Goal: Information Seeking & Learning: Learn about a topic

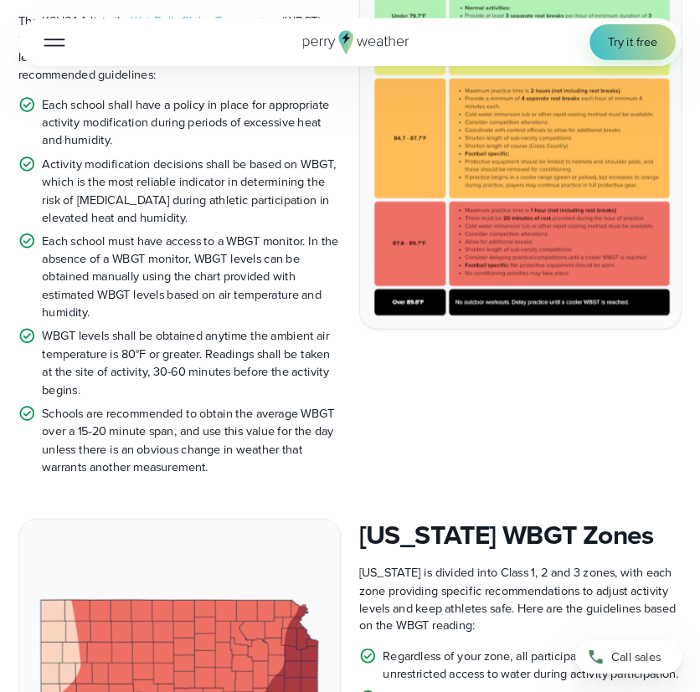
scroll to position [418, 0]
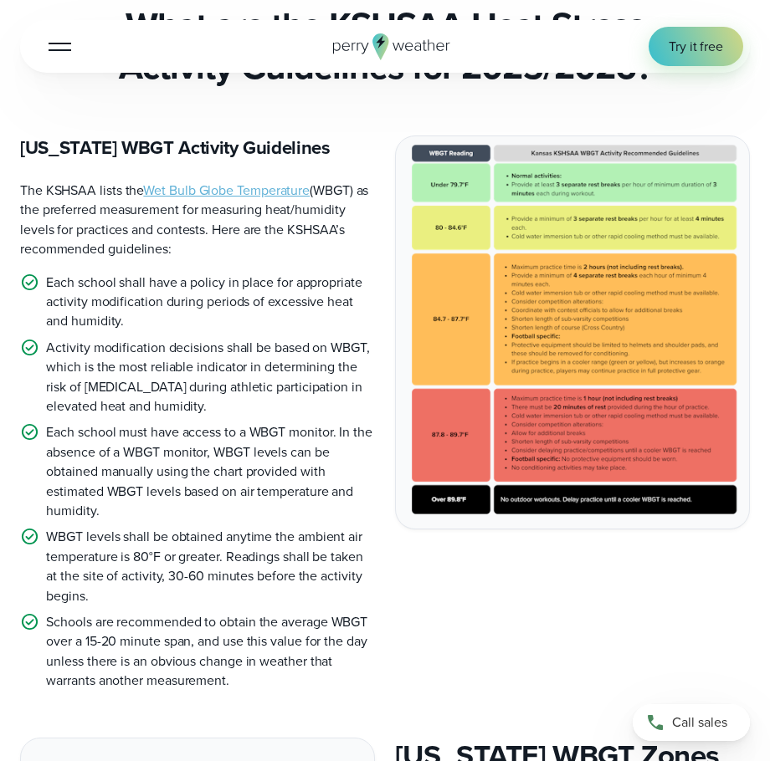
click at [508, 390] on img at bounding box center [572, 332] width 353 height 392
drag, startPoint x: 520, startPoint y: 381, endPoint x: 500, endPoint y: 397, distance: 26.3
drag, startPoint x: 500, startPoint y: 397, endPoint x: 500, endPoint y: 358, distance: 38.5
click at [500, 358] on img at bounding box center [572, 332] width 353 height 392
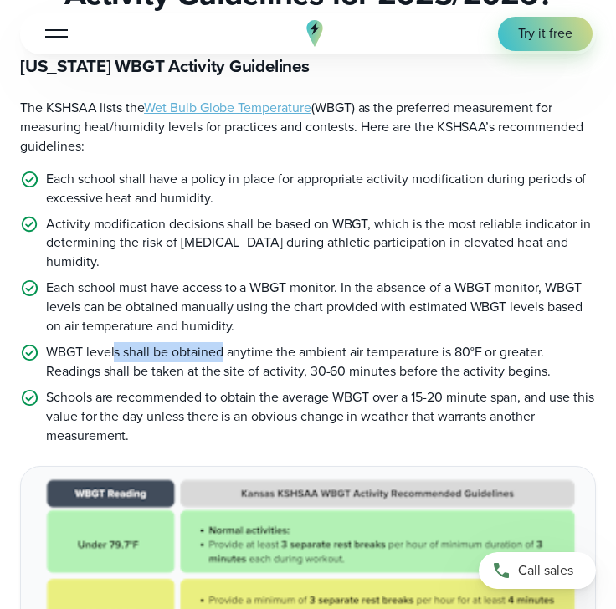
drag, startPoint x: 690, startPoint y: 1, endPoint x: 144, endPoint y: 302, distance: 623.2
click at [116, 311] on ul "Each school shall have a policy in place for appropriate activity modification …" at bounding box center [308, 308] width 576 height 276
click at [429, 388] on p "Schools are recommended to obtain the average WBGT over a 15-20 minute span, an…" at bounding box center [321, 417] width 550 height 58
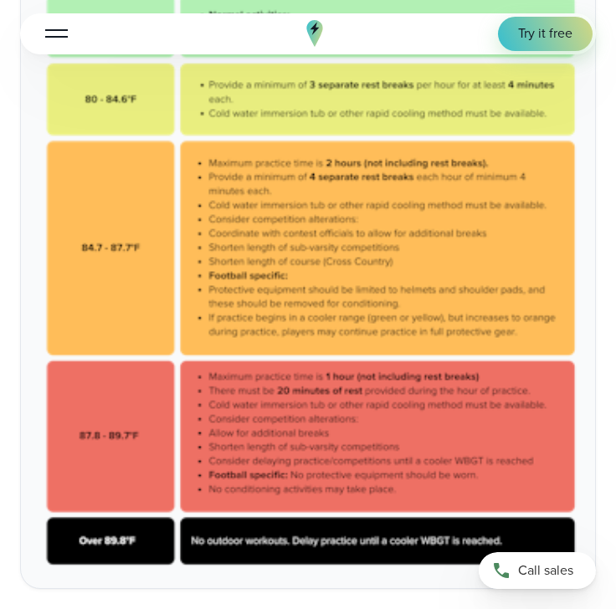
scroll to position [954, 0]
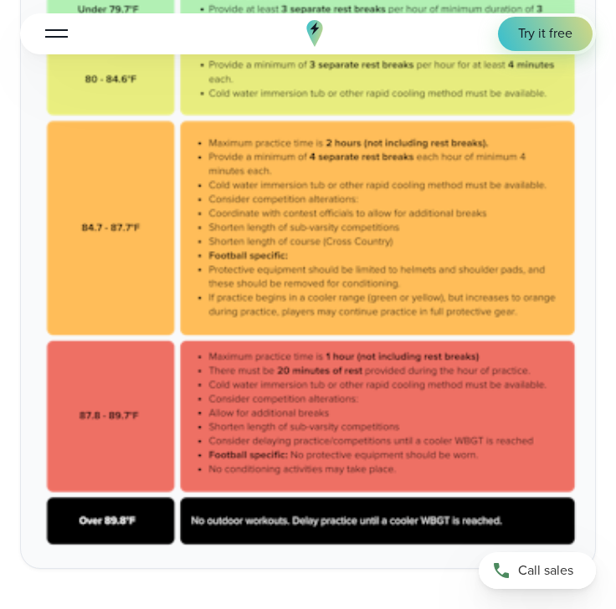
click at [332, 316] on img at bounding box center [308, 249] width 574 height 637
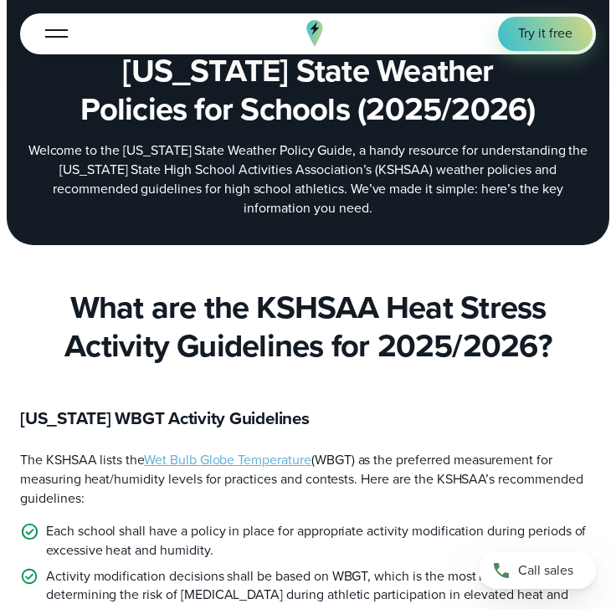
scroll to position [0, 0]
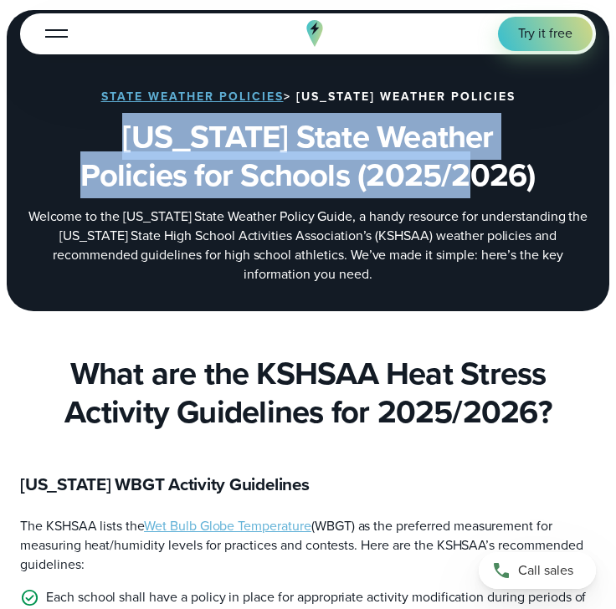
drag, startPoint x: 74, startPoint y: 131, endPoint x: 522, endPoint y: 197, distance: 453.4
click at [522, 197] on div "State Weather Policies > [US_STATE] Weather Policies [US_STATE] State Weather P…" at bounding box center [308, 187] width 576 height 194
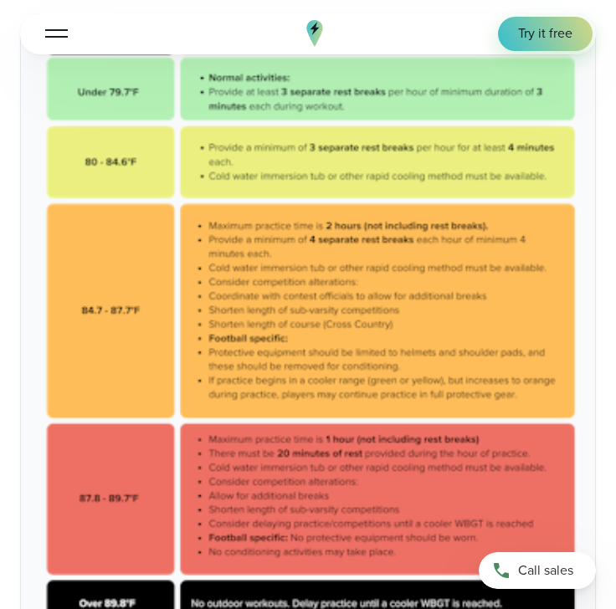
scroll to position [937, 0]
